Goal: Find specific page/section: Find specific page/section

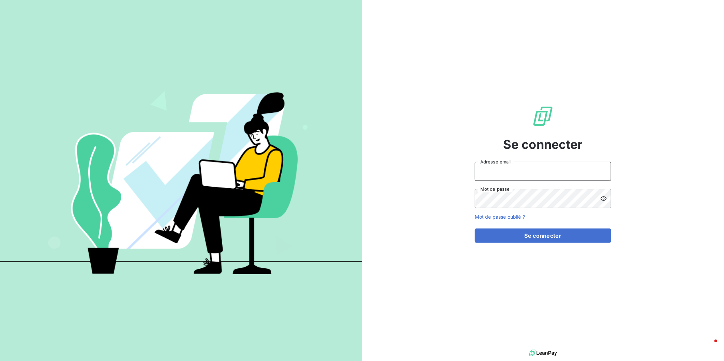
type input "[EMAIL_ADDRESS][DOMAIN_NAME]"
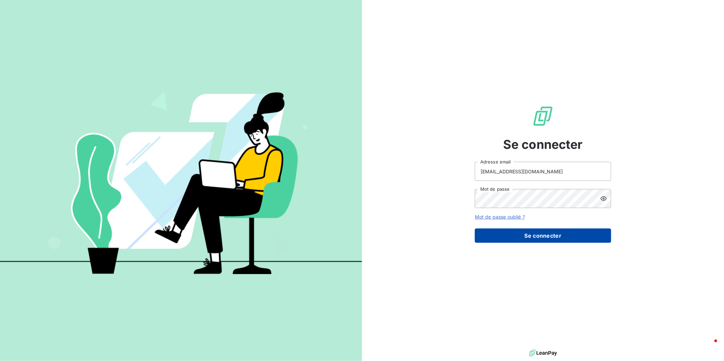
click at [527, 229] on button "Se connecter" at bounding box center [543, 236] width 136 height 14
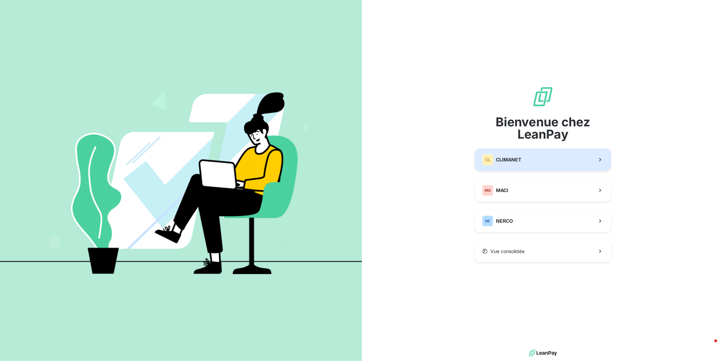
click at [515, 160] on span "CLIMANET" at bounding box center [508, 159] width 25 height 7
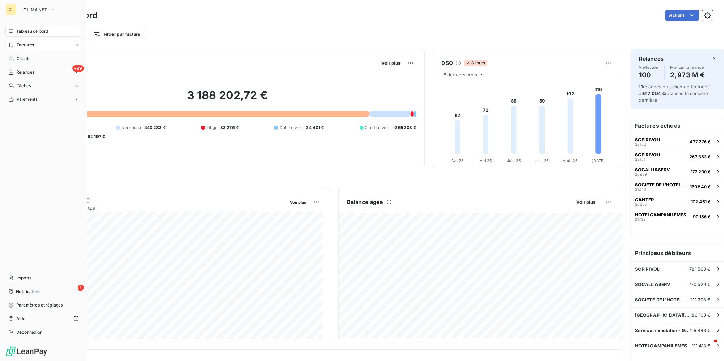
click at [17, 42] on span "Factures" at bounding box center [25, 45] width 17 height 6
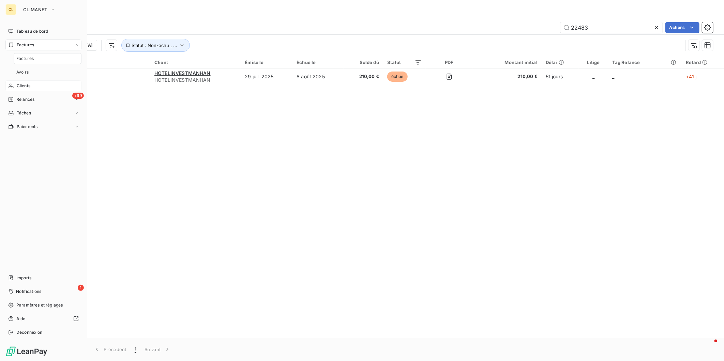
click at [23, 83] on span "Clients" at bounding box center [24, 86] width 14 height 6
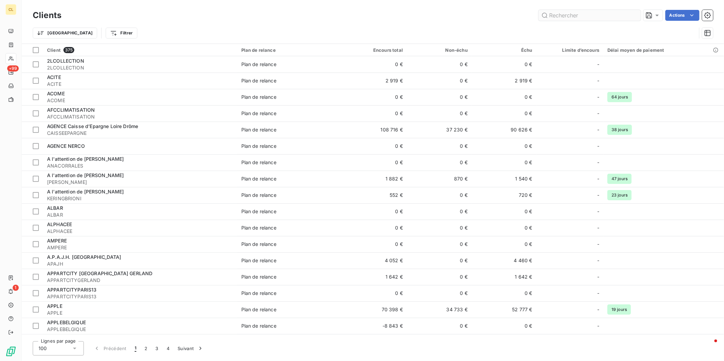
drag, startPoint x: 612, startPoint y: 13, endPoint x: 597, endPoint y: 13, distance: 14.7
click at [597, 13] on input "text" at bounding box center [590, 15] width 102 height 11
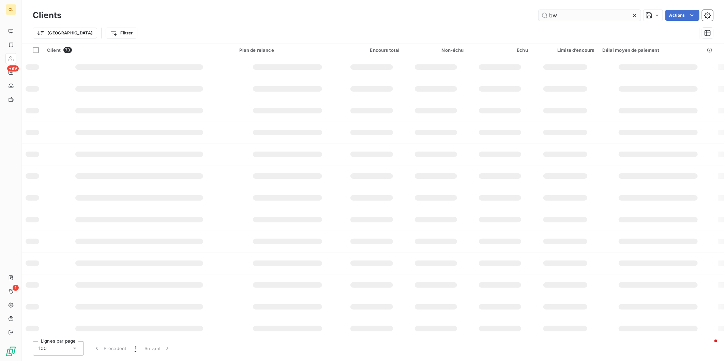
type input "bw"
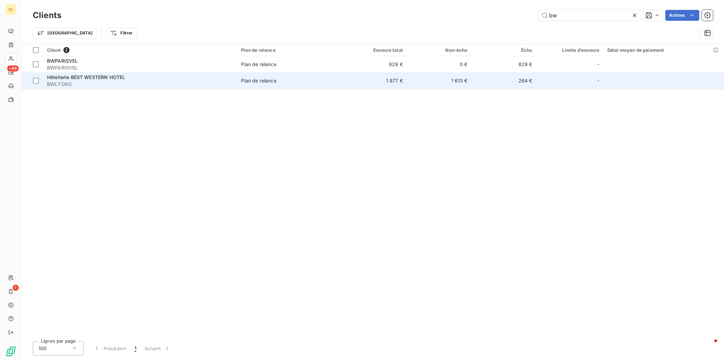
click at [95, 81] on span "BWLYON2" at bounding box center [140, 84] width 186 height 7
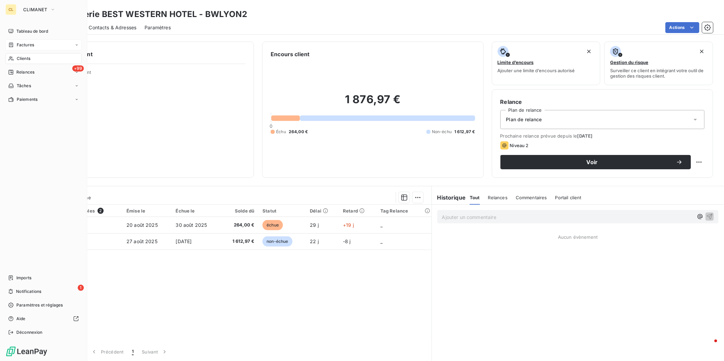
click at [17, 42] on span "Factures" at bounding box center [25, 45] width 17 height 6
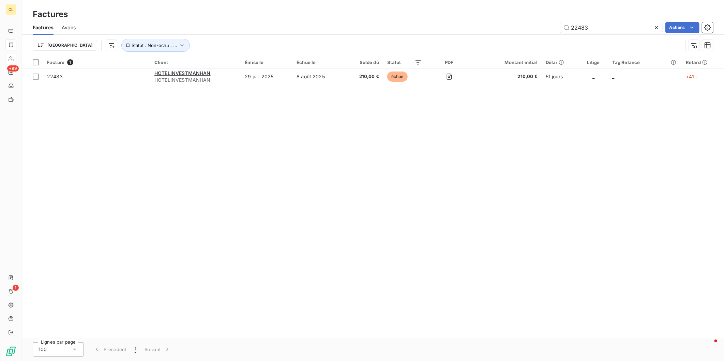
drag, startPoint x: 613, startPoint y: 24, endPoint x: 526, endPoint y: 22, distance: 87.0
click at [526, 22] on div "22483 Actions" at bounding box center [398, 27] width 629 height 11
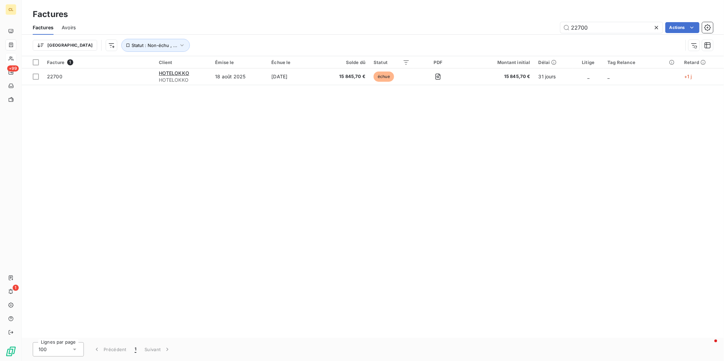
drag, startPoint x: 601, startPoint y: 17, endPoint x: 568, endPoint y: 18, distance: 33.4
click at [568, 22] on div "22700" at bounding box center [611, 27] width 102 height 11
drag, startPoint x: 610, startPoint y: 21, endPoint x: 573, endPoint y: 21, distance: 36.8
click at [573, 22] on input "22700" at bounding box center [611, 27] width 102 height 11
type input "22767"
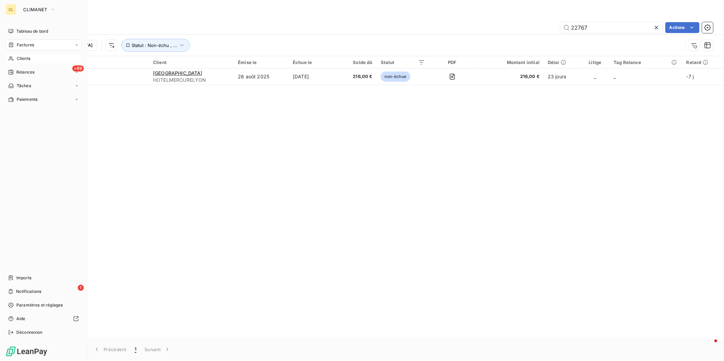
click at [17, 56] on span "Clients" at bounding box center [24, 59] width 14 height 6
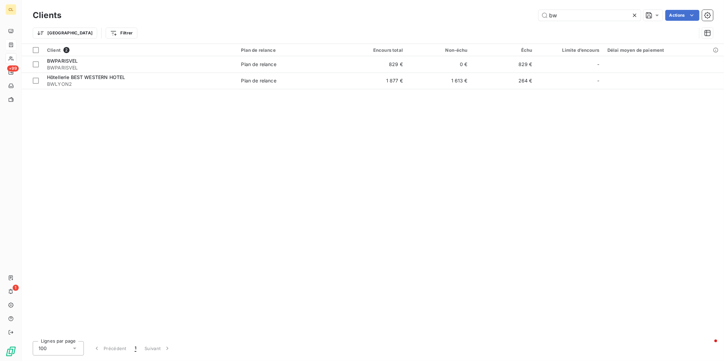
drag, startPoint x: 587, startPoint y: 15, endPoint x: 535, endPoint y: 14, distance: 52.5
click at [535, 14] on div "bw Actions" at bounding box center [392, 15] width 644 height 11
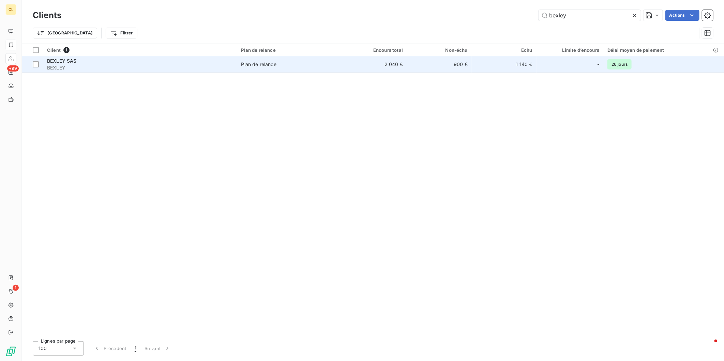
type input "bexley"
click at [257, 60] on td "Plan de relance" at bounding box center [289, 64] width 105 height 16
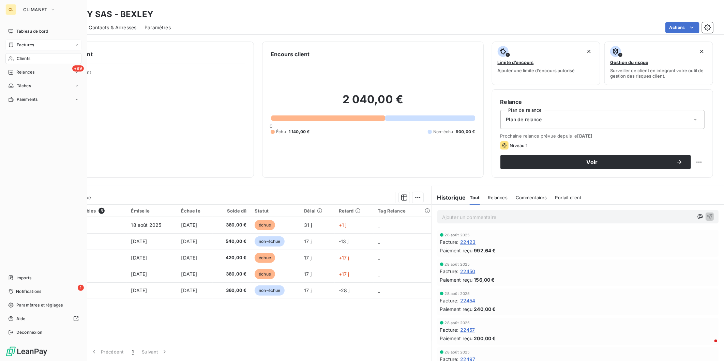
click at [17, 56] on span "Clients" at bounding box center [24, 59] width 14 height 6
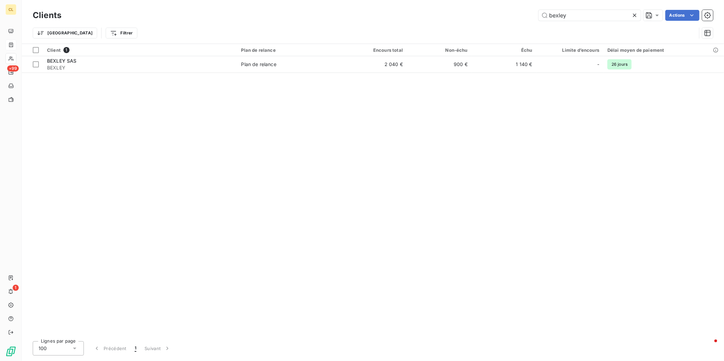
drag, startPoint x: 579, startPoint y: 11, endPoint x: 531, endPoint y: 12, distance: 47.7
click at [531, 12] on div "bexley Actions" at bounding box center [392, 15] width 644 height 11
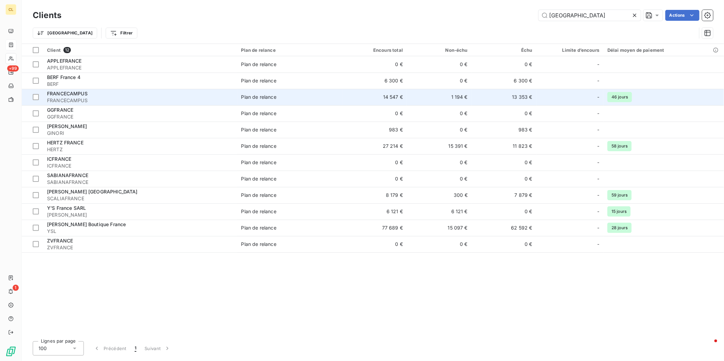
type input "[GEOGRAPHIC_DATA]"
click at [118, 97] on span "FRANCECAMPUS" at bounding box center [140, 100] width 186 height 7
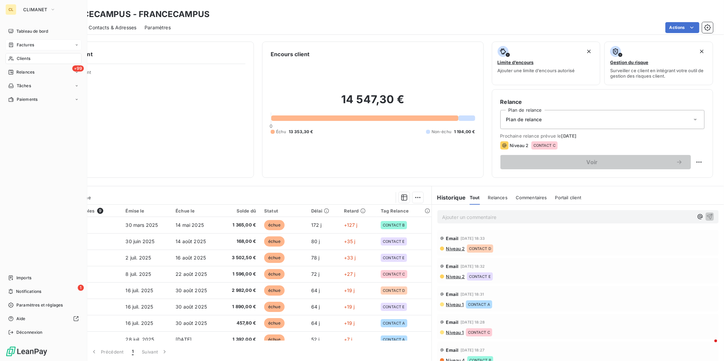
click at [17, 42] on span "Factures" at bounding box center [25, 45] width 17 height 6
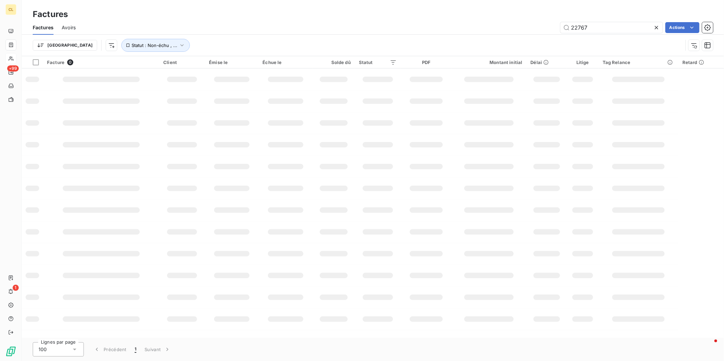
drag, startPoint x: 594, startPoint y: 25, endPoint x: 532, endPoint y: 22, distance: 62.4
click at [532, 22] on div "22767 Actions" at bounding box center [398, 27] width 629 height 11
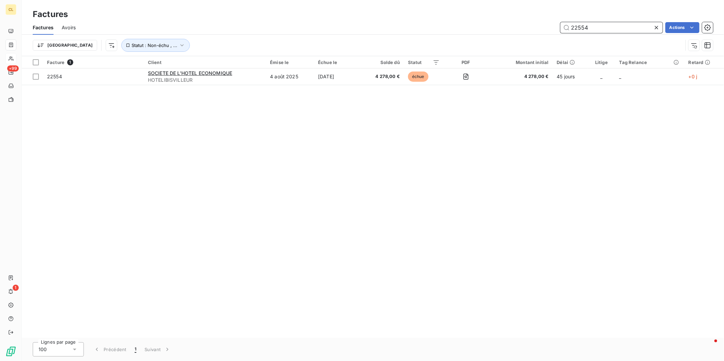
drag, startPoint x: 601, startPoint y: 21, endPoint x: 548, endPoint y: 18, distance: 53.3
click at [549, 22] on div "22554 Actions" at bounding box center [398, 27] width 629 height 11
type input "22369"
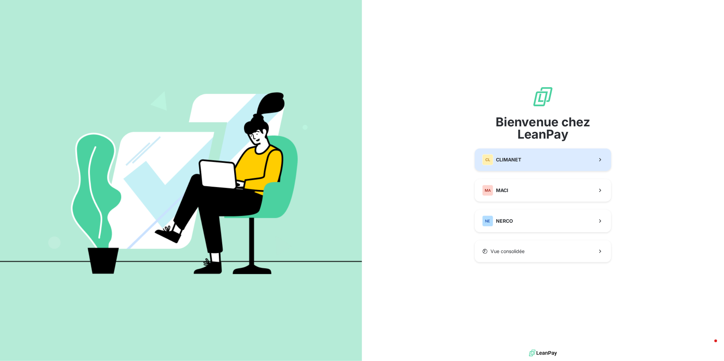
click at [494, 155] on div "CL CLIMANET" at bounding box center [501, 159] width 39 height 11
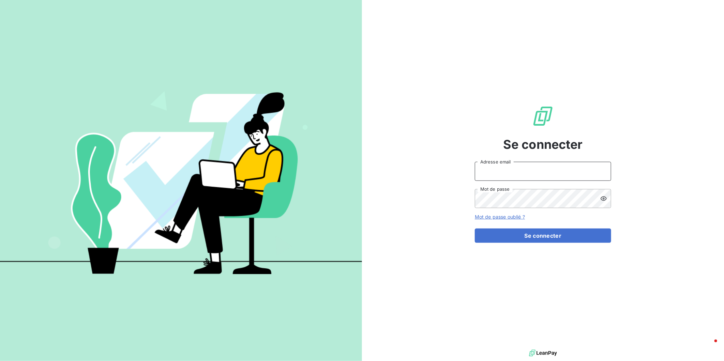
type input "[EMAIL_ADDRESS][DOMAIN_NAME]"
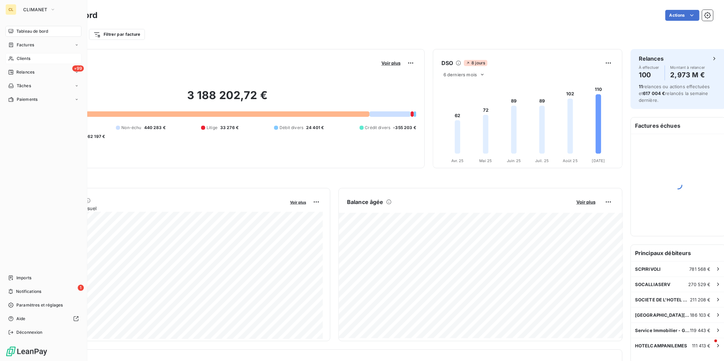
click at [17, 56] on span "Clients" at bounding box center [24, 59] width 14 height 6
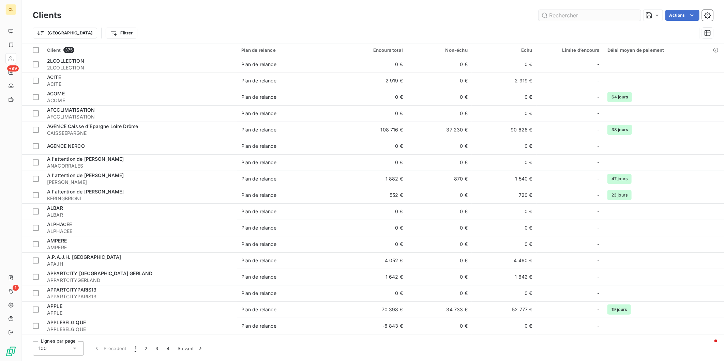
click at [591, 12] on input "text" at bounding box center [590, 15] width 102 height 11
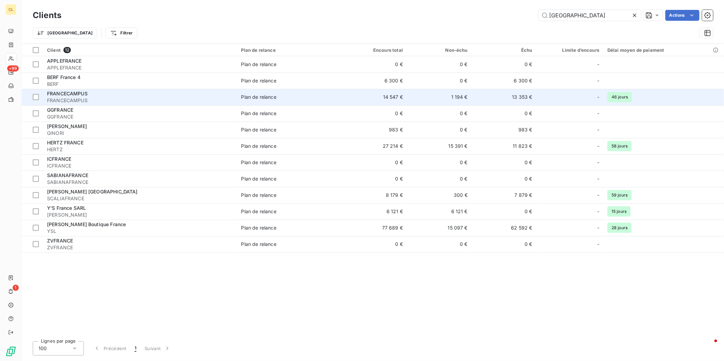
type input "[GEOGRAPHIC_DATA]"
click at [103, 97] on span "FRANCECAMPUS" at bounding box center [140, 100] width 186 height 7
